Goal: Transaction & Acquisition: Purchase product/service

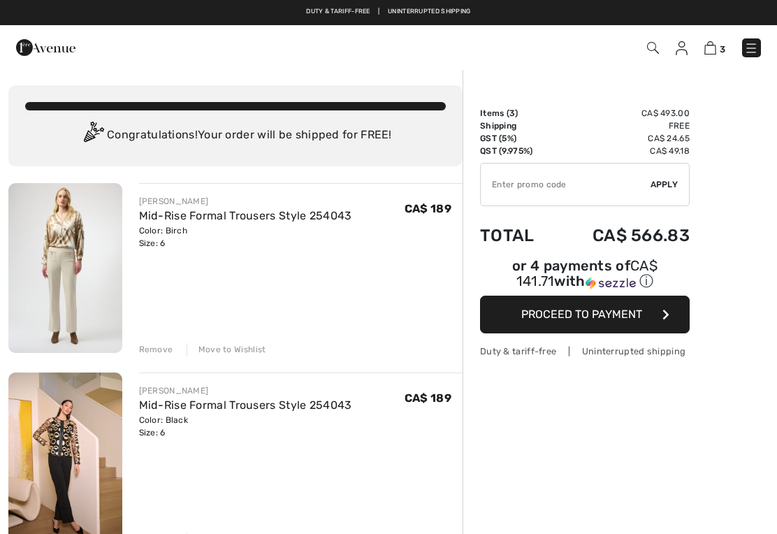
checkbox input "true"
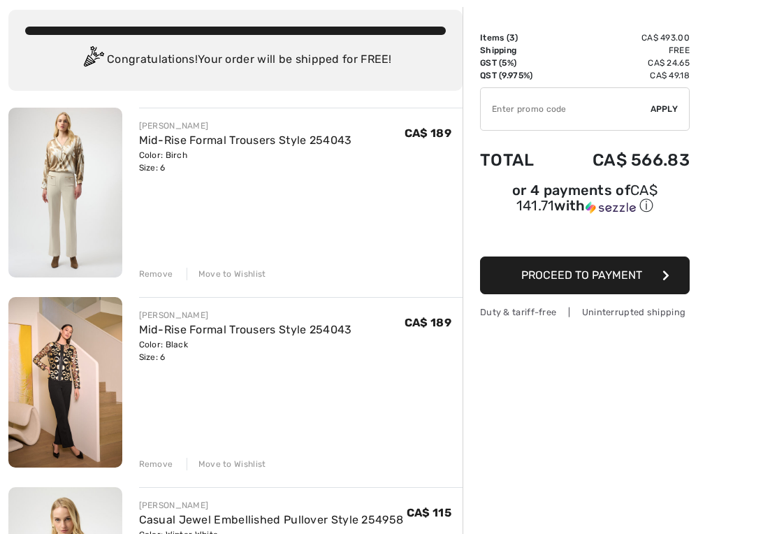
click at [173, 466] on div "Remove Move to Wishlist" at bounding box center [301, 462] width 324 height 15
click at [166, 465] on div "Remove" at bounding box center [156, 464] width 34 height 13
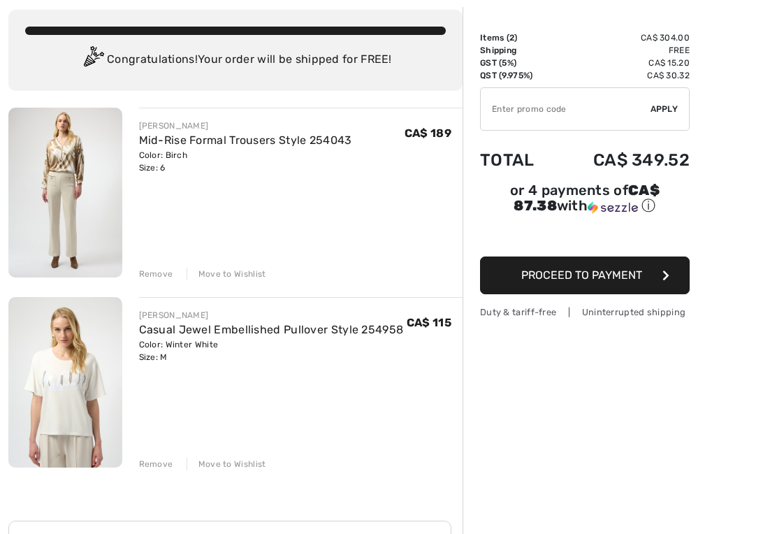
click at [169, 272] on div "Remove" at bounding box center [156, 274] width 34 height 13
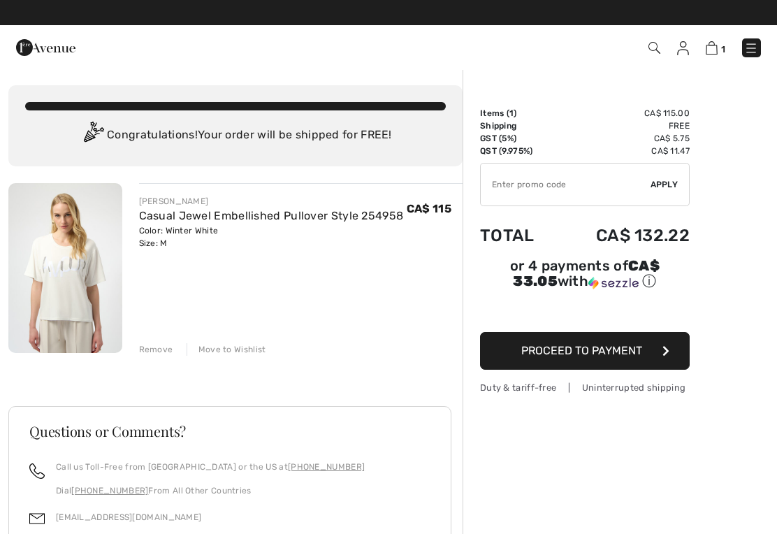
click at [34, 51] on img at bounding box center [45, 48] width 59 height 28
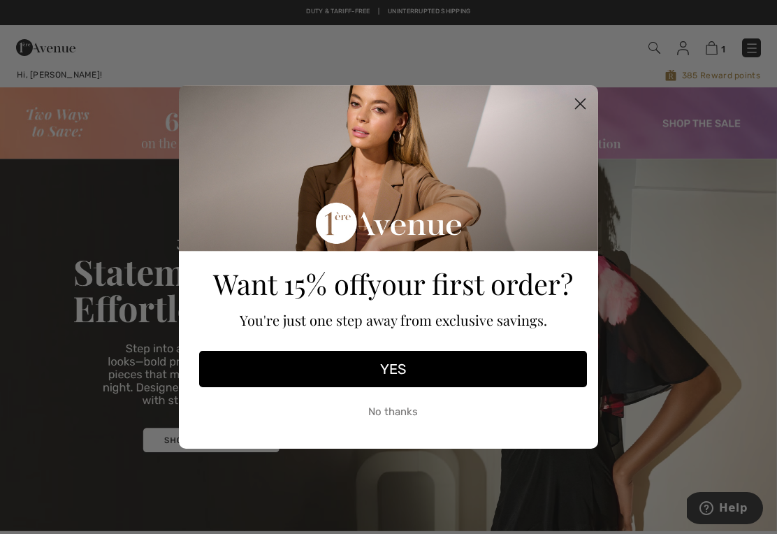
click at [582, 115] on circle "Close dialog" at bounding box center [580, 103] width 23 height 23
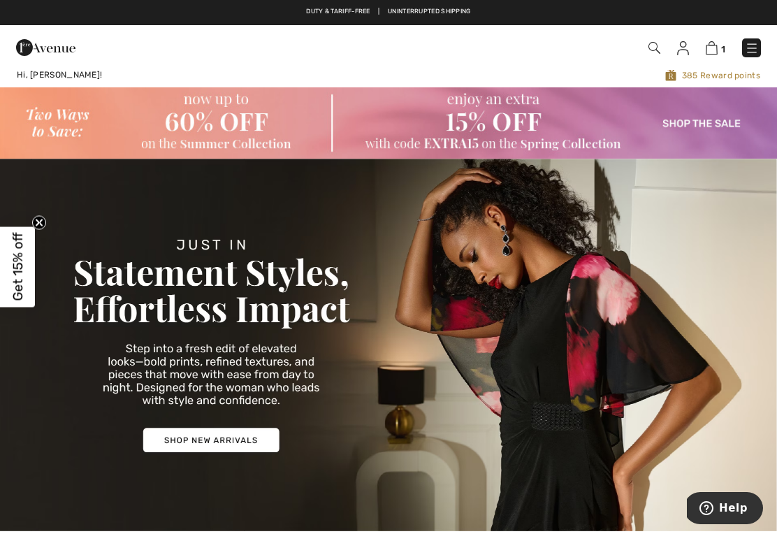
click at [754, 52] on img at bounding box center [752, 48] width 14 height 14
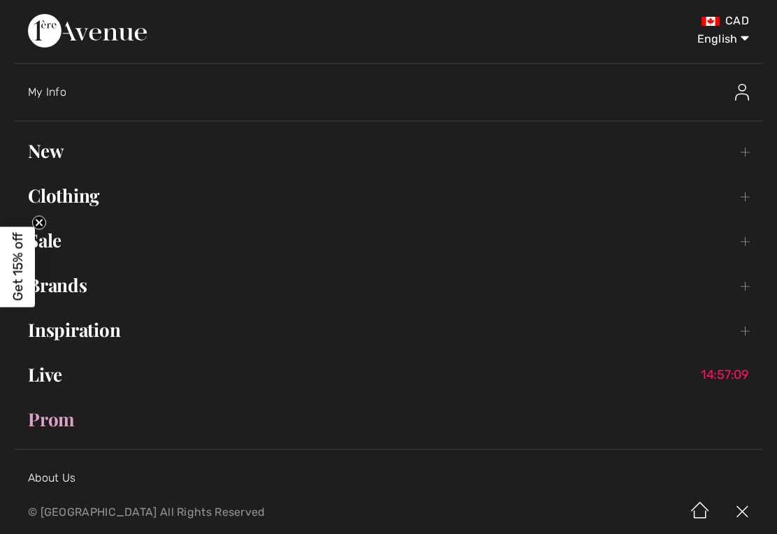
click at [61, 154] on link "New Toggle submenu" at bounding box center [388, 151] width 749 height 31
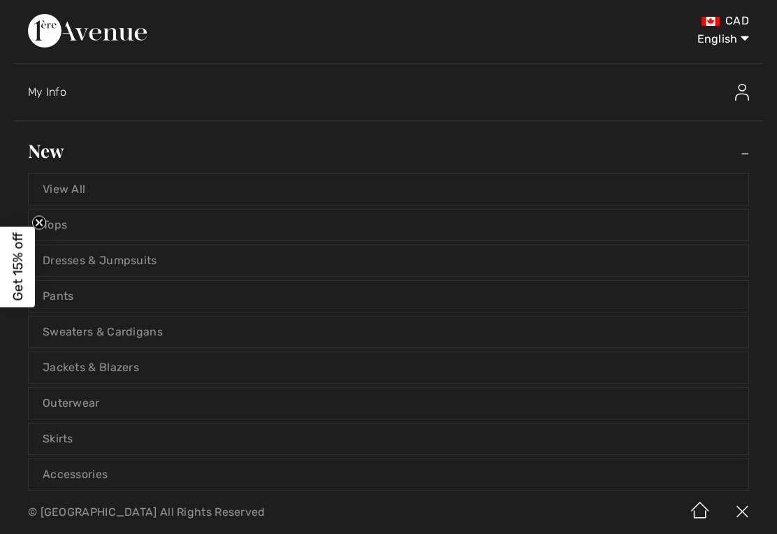
click at [108, 174] on link "View All" at bounding box center [388, 189] width 719 height 31
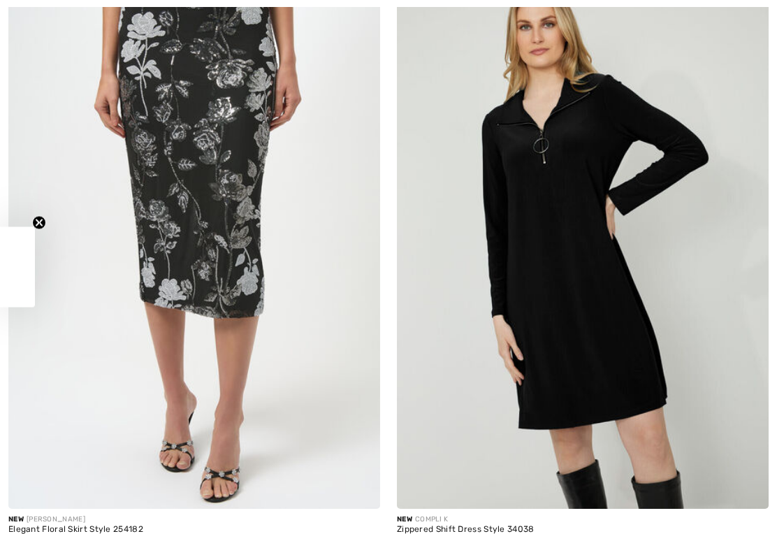
checkbox input "true"
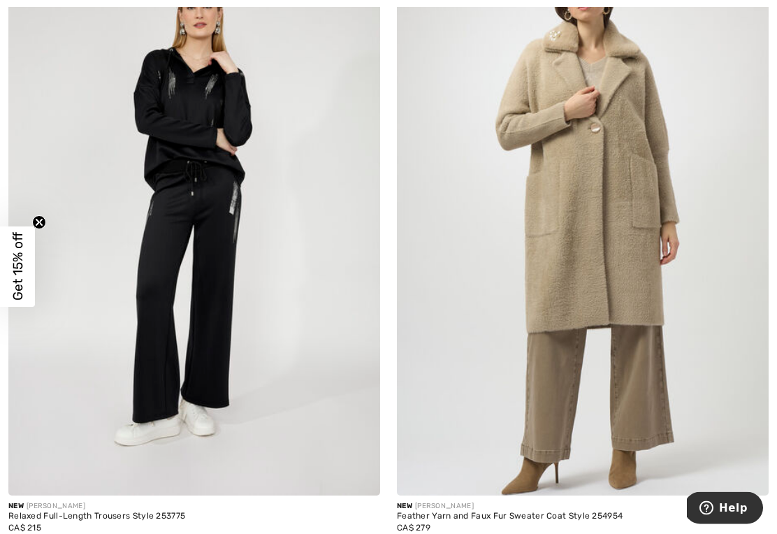
scroll to position [5436, 0]
click at [293, 346] on img at bounding box center [194, 216] width 372 height 557
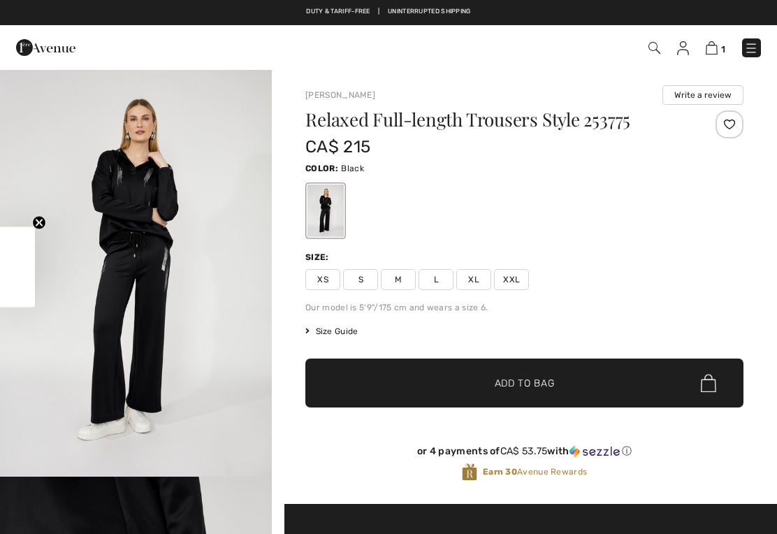
checkbox input "true"
click at [223, 336] on img "1 / 4" at bounding box center [136, 272] width 272 height 408
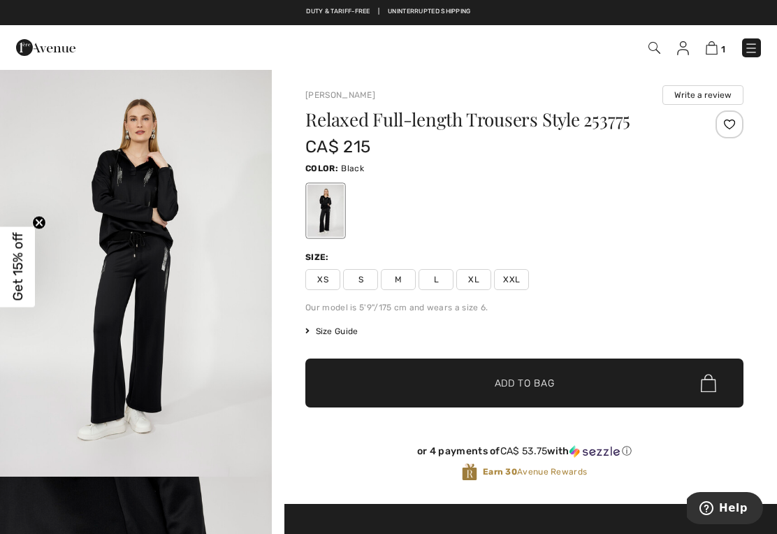
click at [409, 290] on div "Relaxed Full-length Trousers Style 253775 CA$ 215 Color: Black Size: XS S M L X…" at bounding box center [524, 306] width 438 height 393
click at [366, 277] on span "S" at bounding box center [360, 279] width 35 height 21
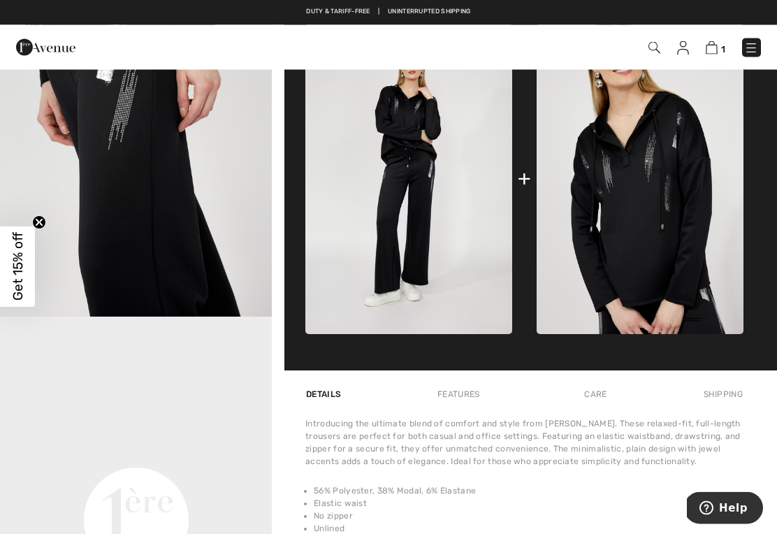
scroll to position [568, 0]
click at [685, 42] on img at bounding box center [683, 48] width 12 height 14
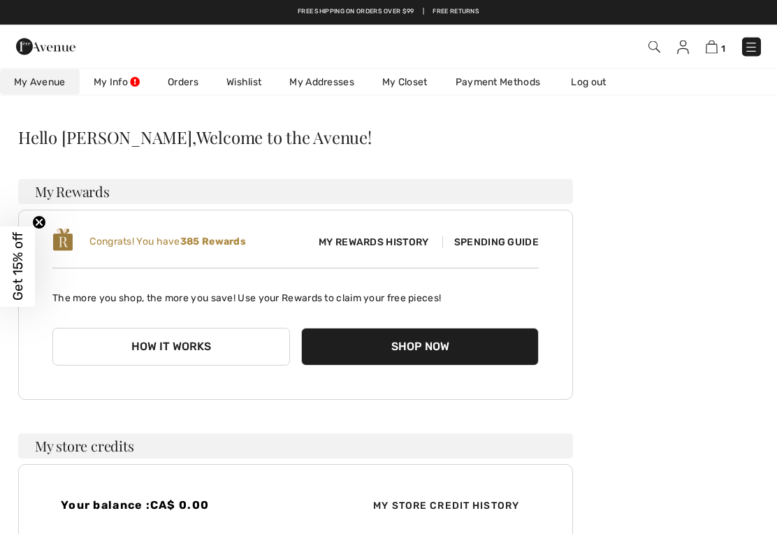
scroll to position [27, 0]
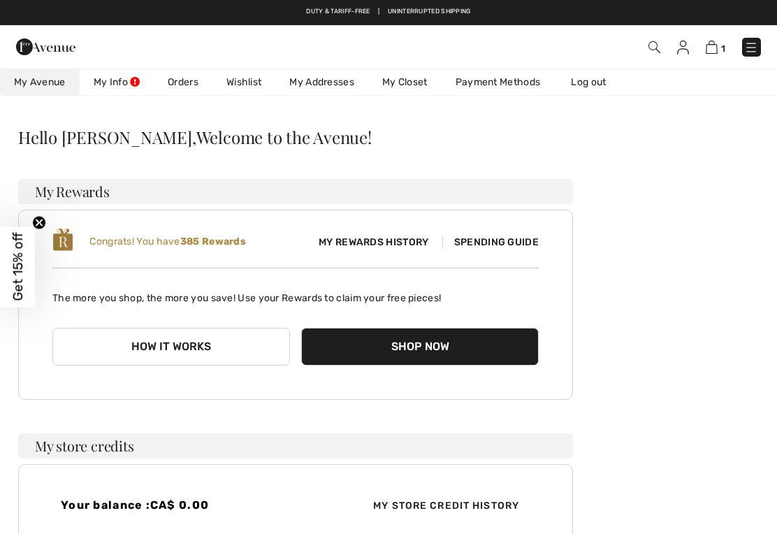
click at [441, 346] on button "Shop Now" at bounding box center [419, 347] width 237 height 38
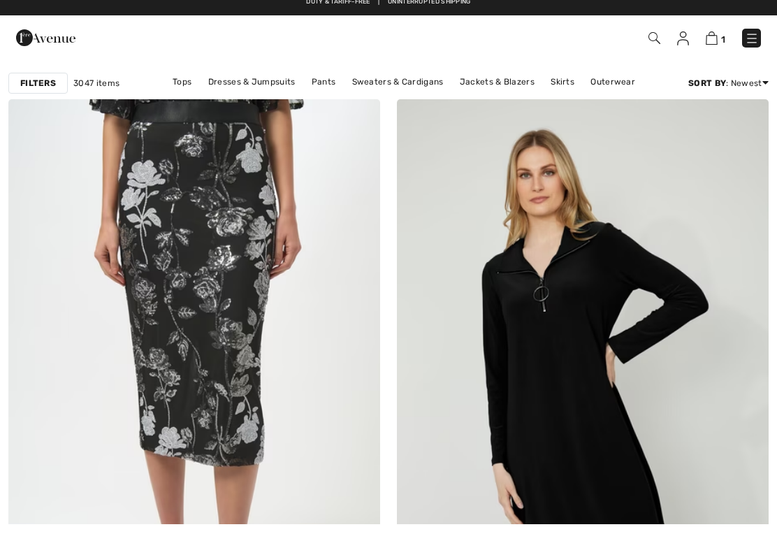
checkbox input "true"
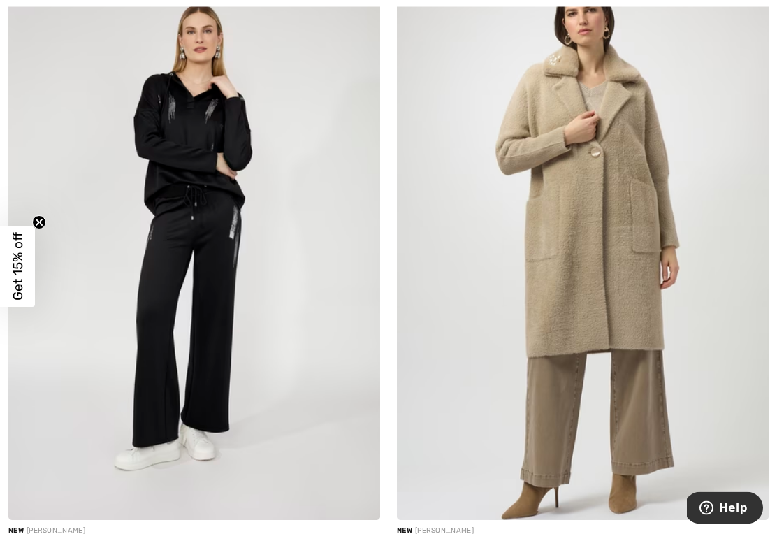
scroll to position [5378, 0]
click at [323, 390] on img at bounding box center [194, 240] width 372 height 557
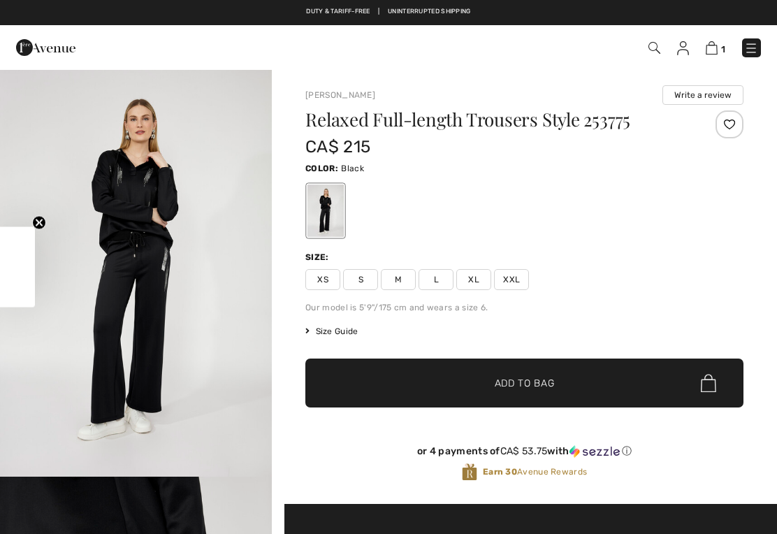
checkbox input "true"
click at [365, 285] on span "S" at bounding box center [360, 279] width 35 height 21
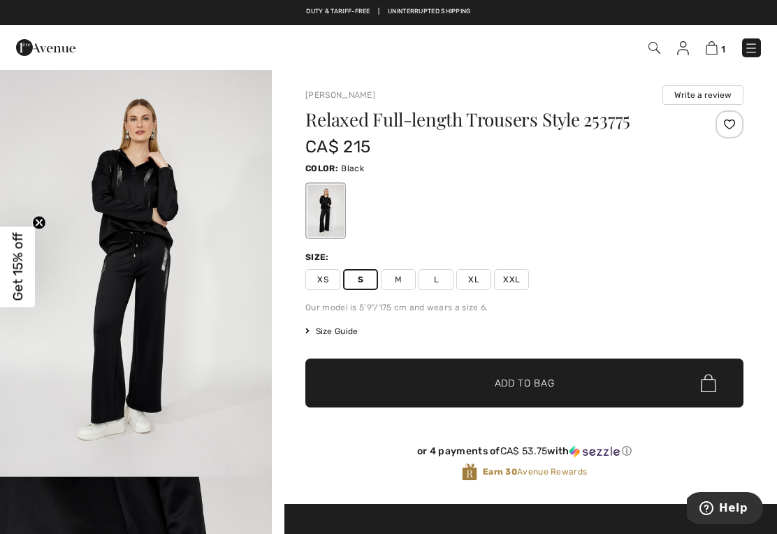
click at [509, 386] on span "Add to Bag" at bounding box center [525, 383] width 60 height 15
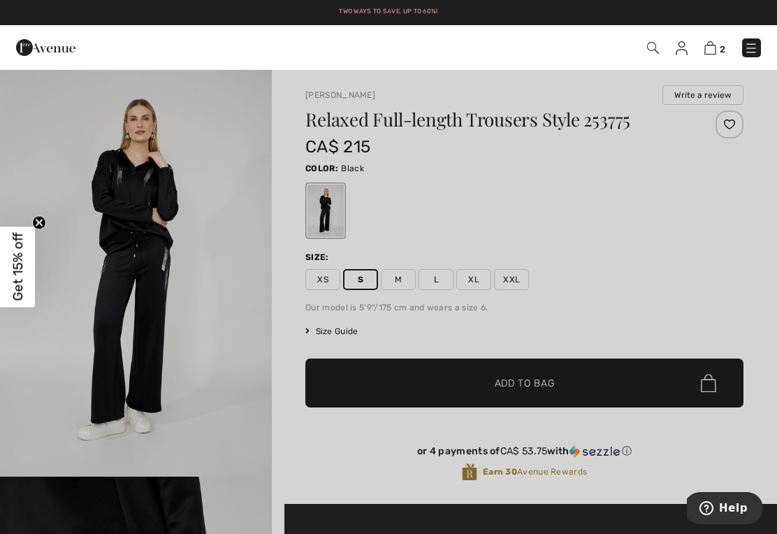
click at [645, 293] on div at bounding box center [388, 267] width 777 height 534
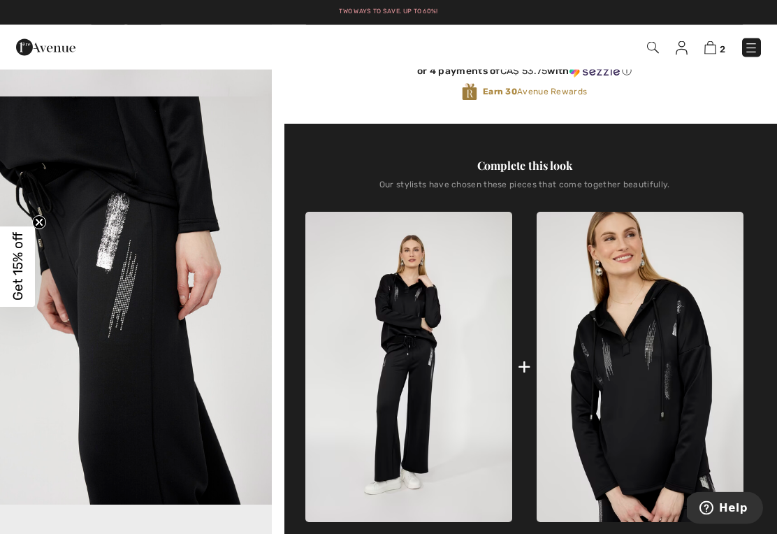
scroll to position [380, 0]
click at [648, 329] on img at bounding box center [639, 367] width 207 height 310
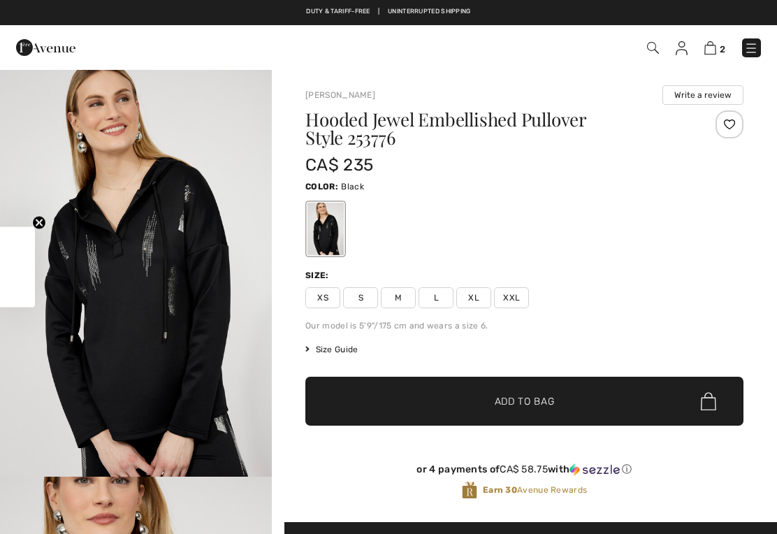
checkbox input "true"
click at [208, 351] on img "1 / 4" at bounding box center [136, 272] width 272 height 408
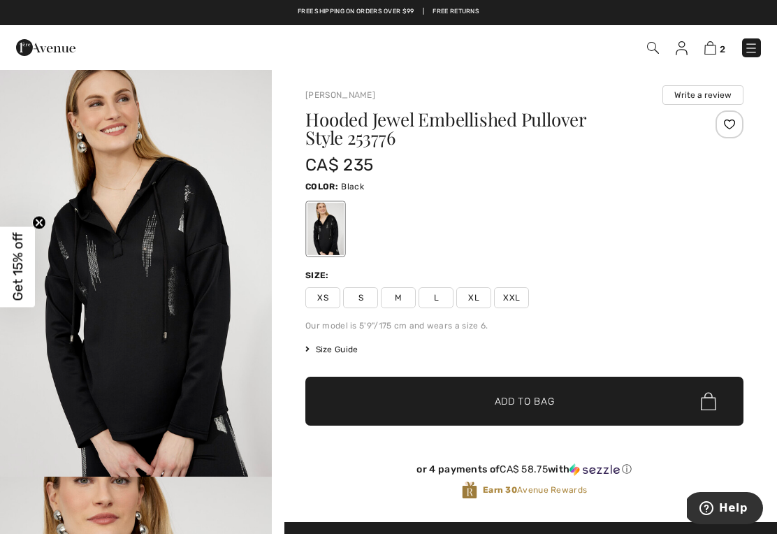
click at [586, 366] on div "Hooded Jewel Embellished Pullover Style 253776 CA$ 235 Color: Black Size: XS S …" at bounding box center [524, 315] width 438 height 411
click at [407, 302] on span "M" at bounding box center [398, 297] width 35 height 21
click at [512, 406] on span "Add to Bag" at bounding box center [525, 401] width 60 height 15
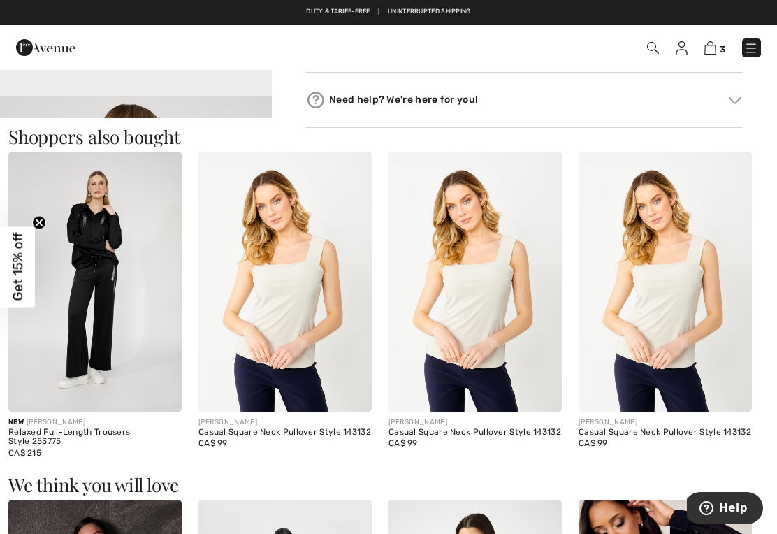
scroll to position [1193, 0]
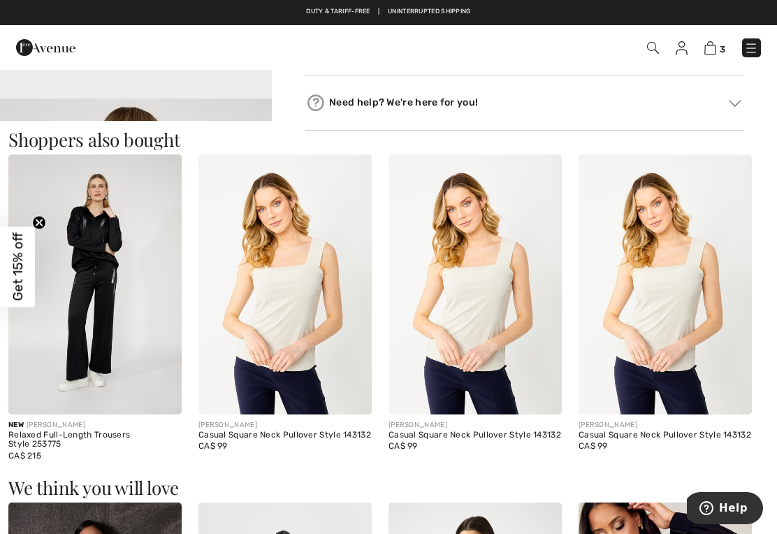
click at [130, 300] on img at bounding box center [94, 284] width 173 height 260
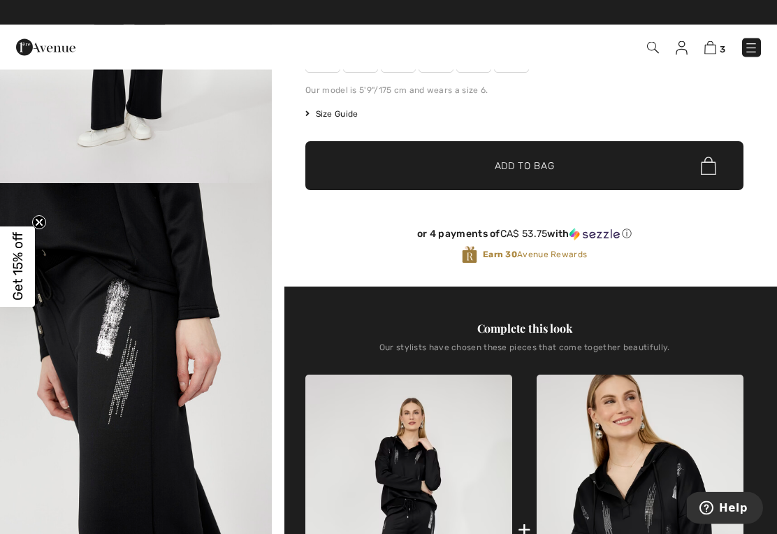
scroll to position [210, 0]
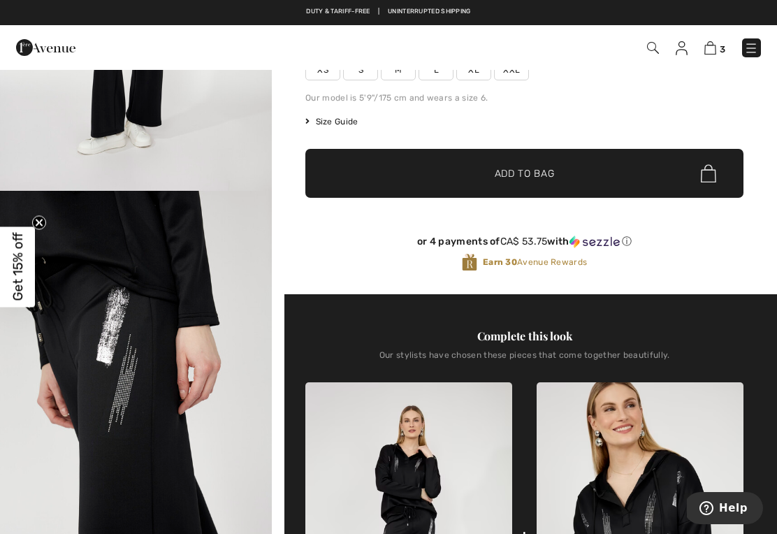
click at [708, 49] on img at bounding box center [710, 47] width 12 height 13
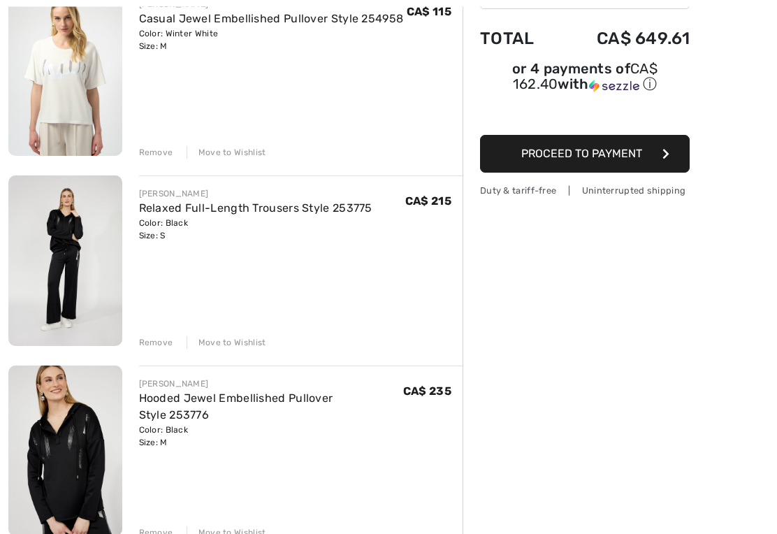
scroll to position [197, 0]
click at [84, 108] on img at bounding box center [65, 71] width 114 height 170
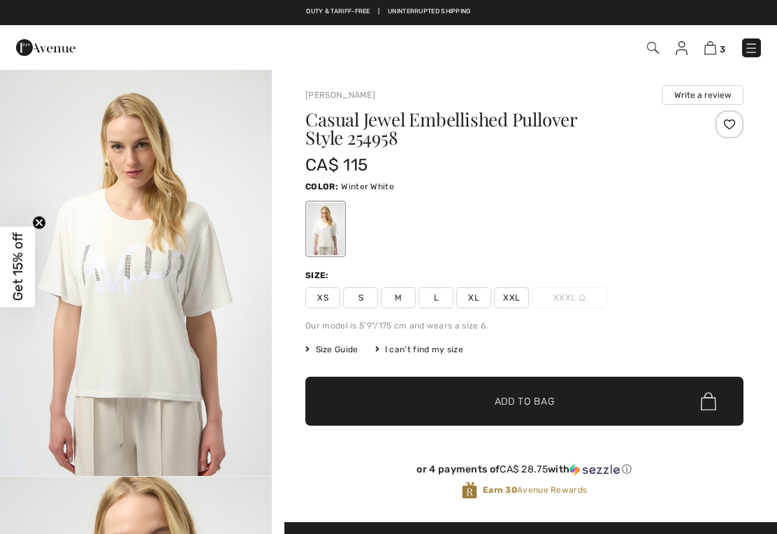
checkbox input "true"
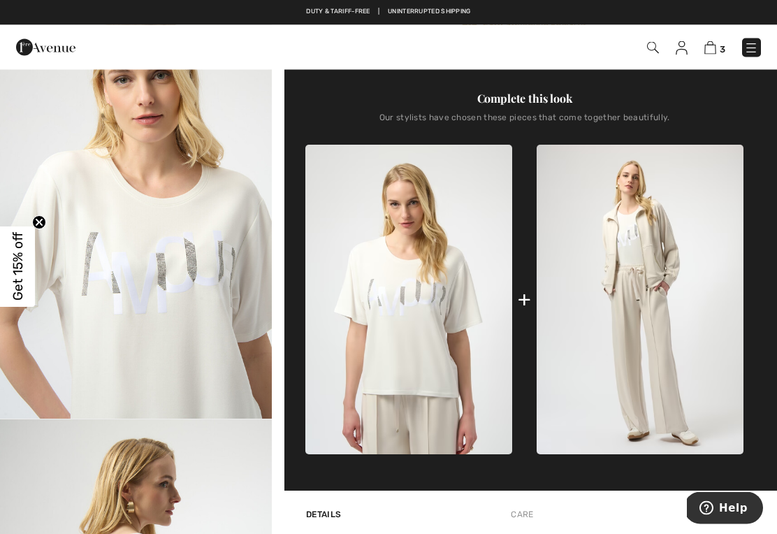
scroll to position [465, 0]
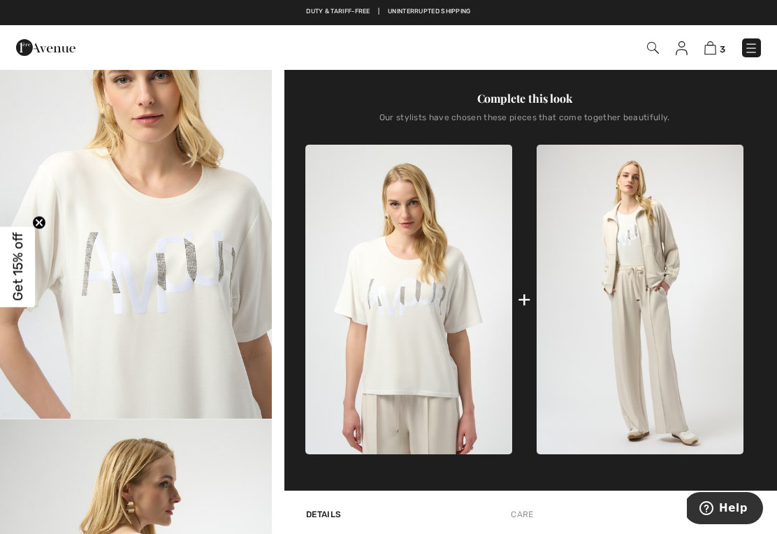
click at [641, 300] on img at bounding box center [639, 299] width 207 height 309
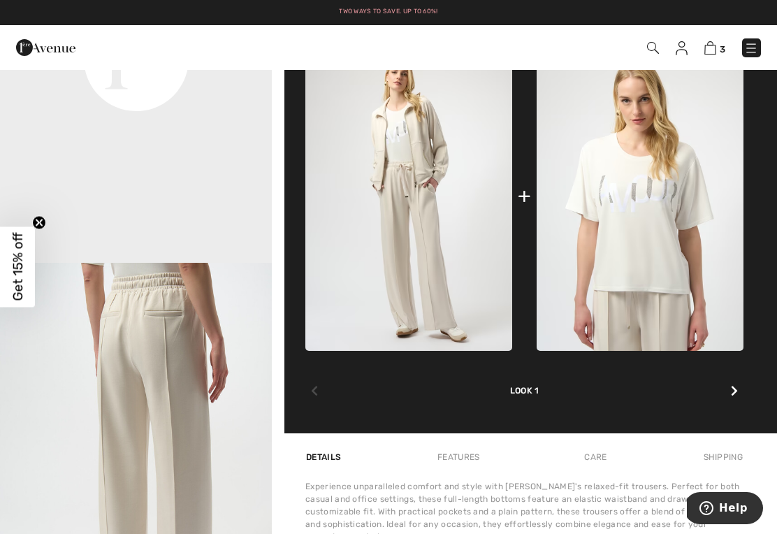
scroll to position [540, 0]
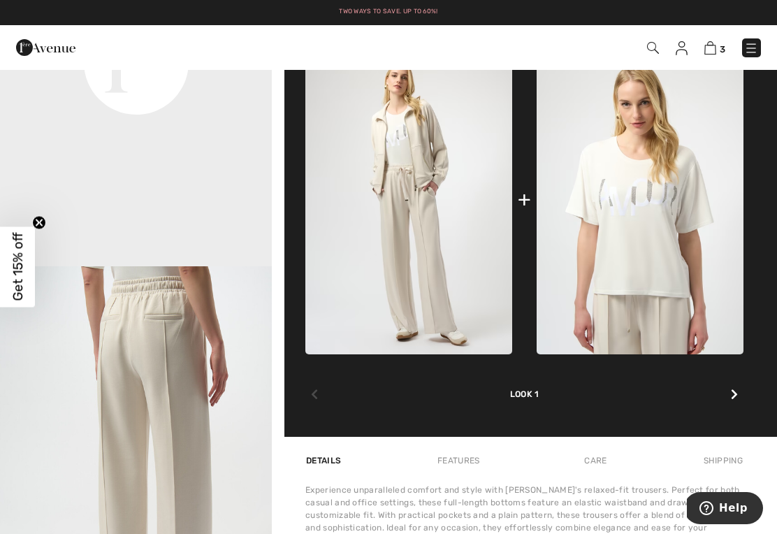
click at [723, 44] on span "3" at bounding box center [722, 49] width 6 height 10
click at [718, 39] on link "3" at bounding box center [714, 47] width 21 height 17
click at [712, 50] on img at bounding box center [710, 47] width 12 height 13
